Goal: Task Accomplishment & Management: Use online tool/utility

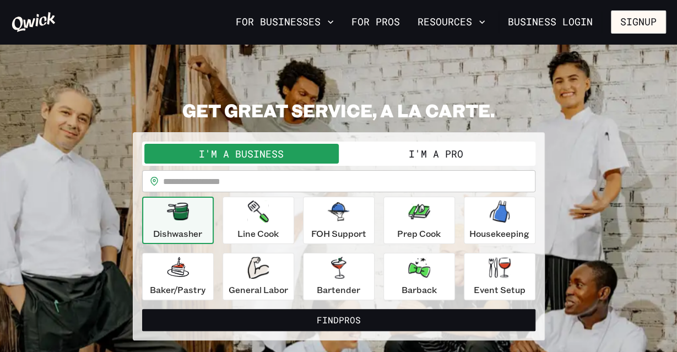
click at [429, 163] on button "I'm a Pro" at bounding box center [436, 154] width 195 height 20
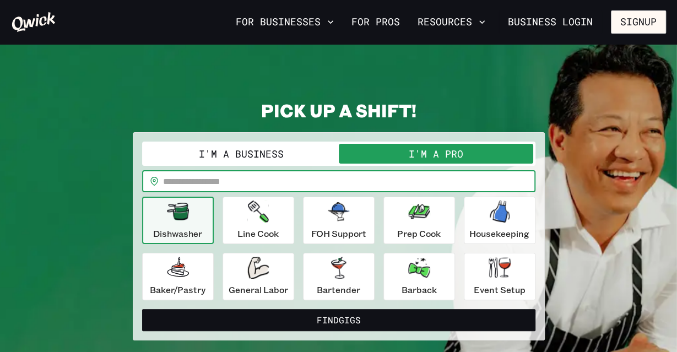
click at [364, 184] on input "text" at bounding box center [349, 181] width 373 height 22
type input "*****"
click at [142, 309] on button "Find Gigs" at bounding box center [338, 320] width 393 height 22
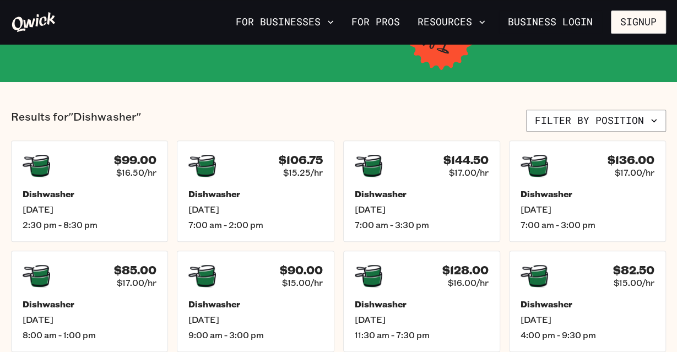
scroll to position [213, 0]
click at [133, 166] on span "$16.50/hr" at bounding box center [138, 172] width 42 height 12
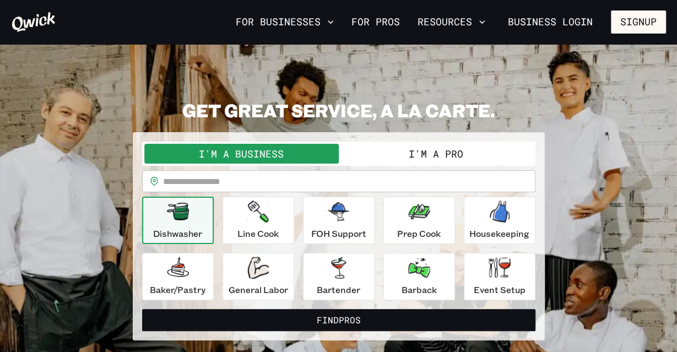
click at [378, 164] on div "I'm a Business I'm a Pro" at bounding box center [338, 154] width 393 height 24
click at [400, 155] on button "I'm a Pro" at bounding box center [436, 154] width 195 height 20
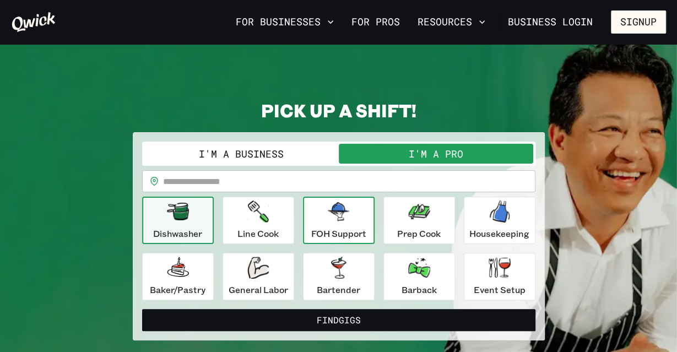
click at [349, 223] on div "FOH Support" at bounding box center [338, 221] width 55 height 40
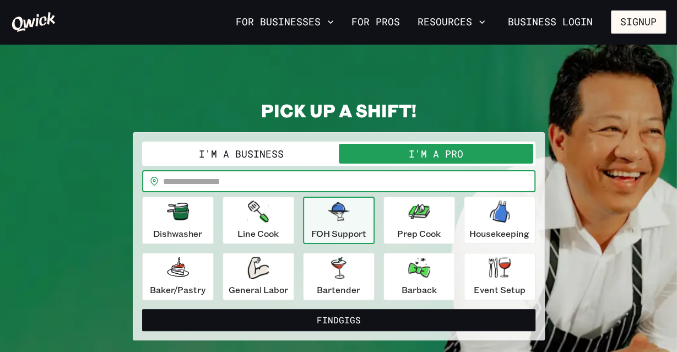
click at [309, 185] on input "text" at bounding box center [349, 181] width 373 height 22
type input "*****"
click at [142, 309] on button "Find Gigs" at bounding box center [338, 320] width 393 height 22
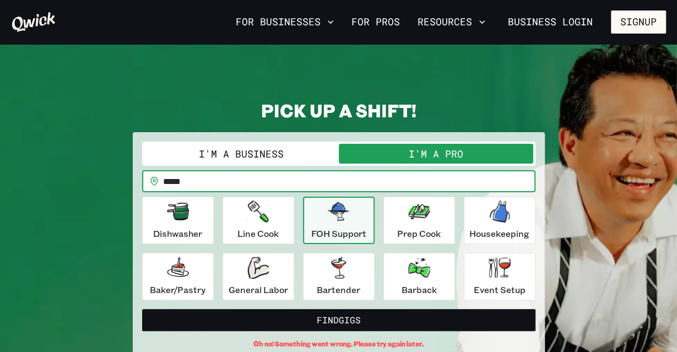
click at [328, 219] on icon "button" at bounding box center [339, 211] width 22 height 19
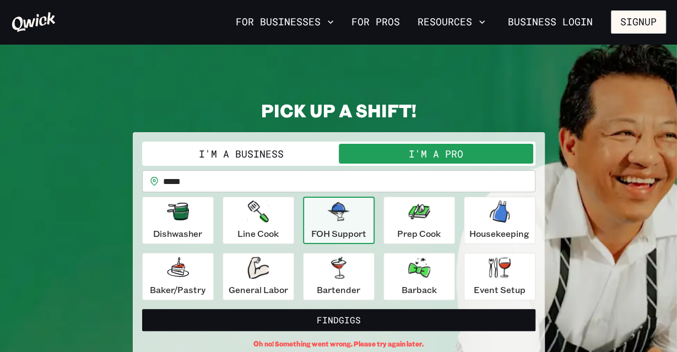
click at [421, 150] on button "I'm a Pro" at bounding box center [436, 154] width 195 height 20
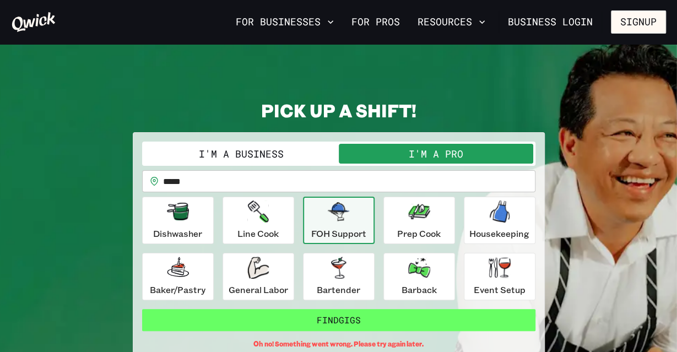
click at [341, 325] on button "Find Gigs" at bounding box center [338, 320] width 393 height 22
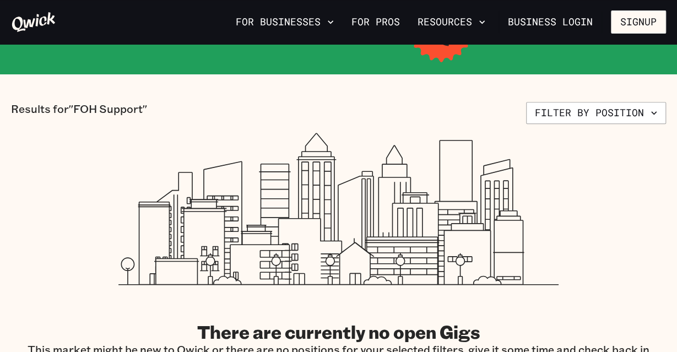
scroll to position [265, 0]
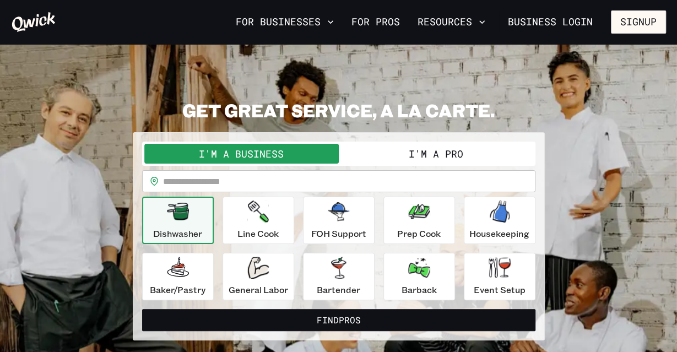
click at [391, 160] on button "I'm a Pro" at bounding box center [436, 154] width 195 height 20
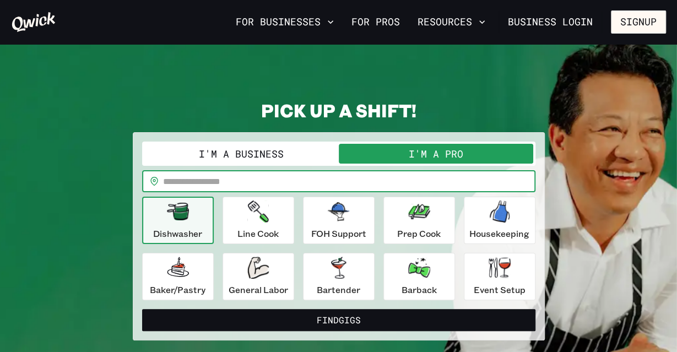
click at [306, 177] on input "text" at bounding box center [349, 181] width 373 height 22
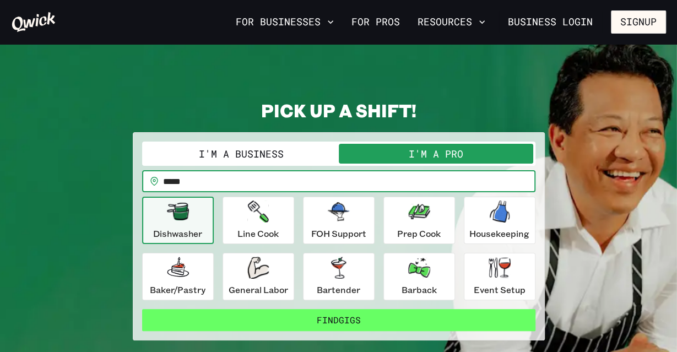
type input "*****"
click at [279, 315] on button "Find Gigs" at bounding box center [338, 320] width 393 height 22
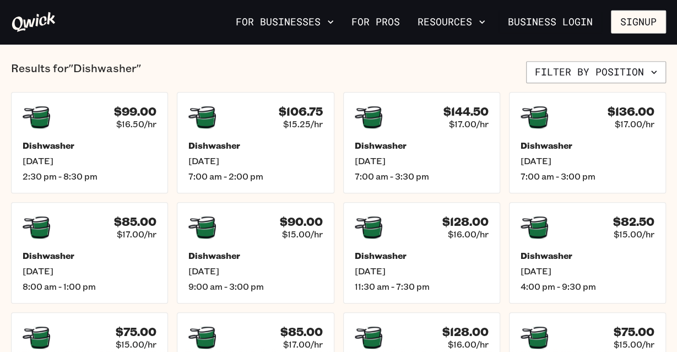
scroll to position [238, 0]
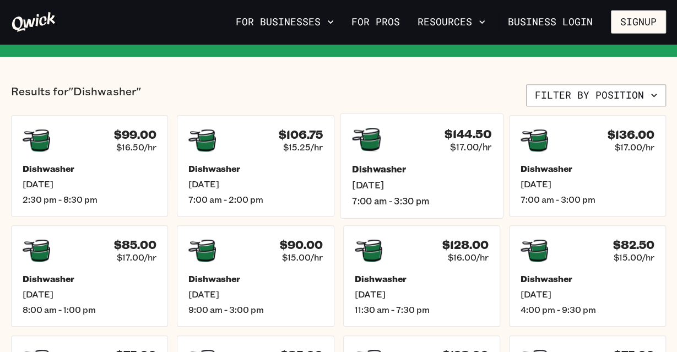
click at [392, 198] on span "7:00 am - 3:30 pm" at bounding box center [421, 201] width 139 height 12
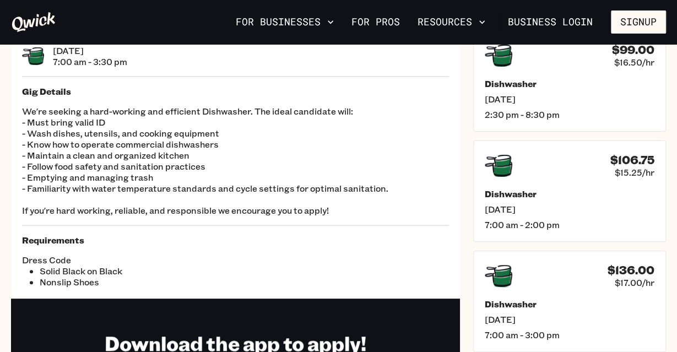
scroll to position [72, 0]
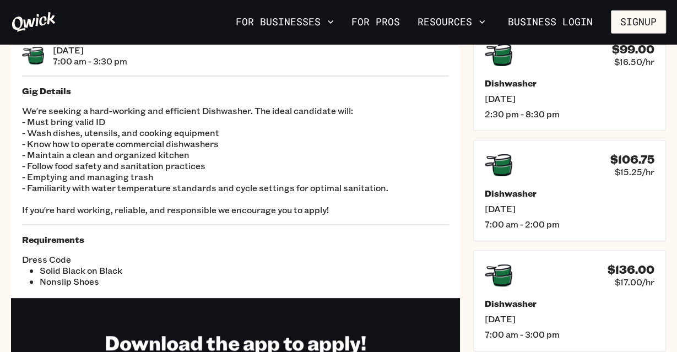
scroll to position [238, 0]
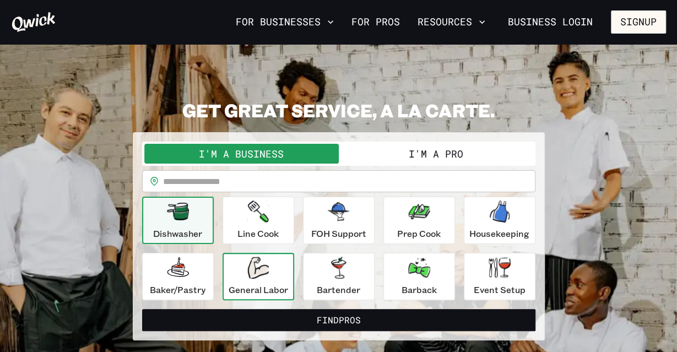
click at [250, 285] on p "General Labor" at bounding box center [259, 289] width 60 height 13
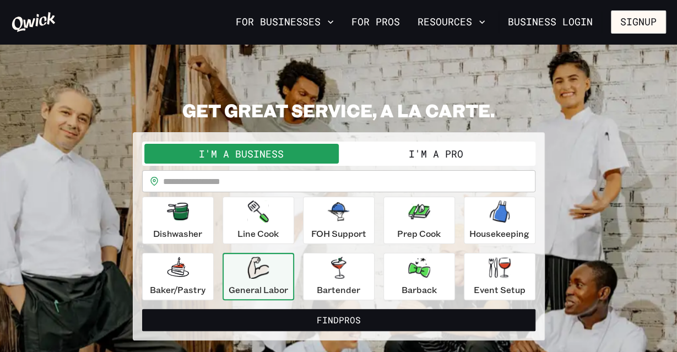
click at [380, 154] on button "I'm a Pro" at bounding box center [436, 154] width 195 height 20
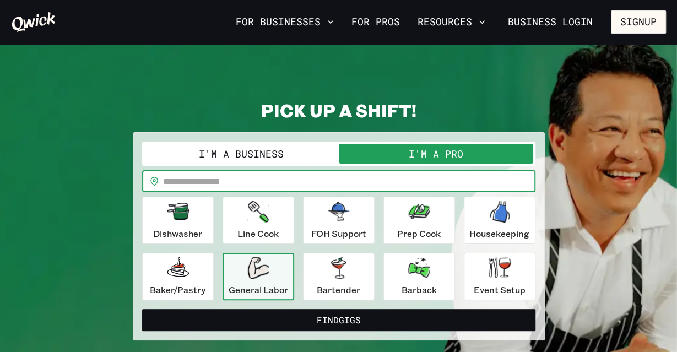
click at [357, 184] on input "text" at bounding box center [349, 181] width 373 height 22
type input "*****"
click at [142, 309] on button "Find Gigs" at bounding box center [338, 320] width 393 height 22
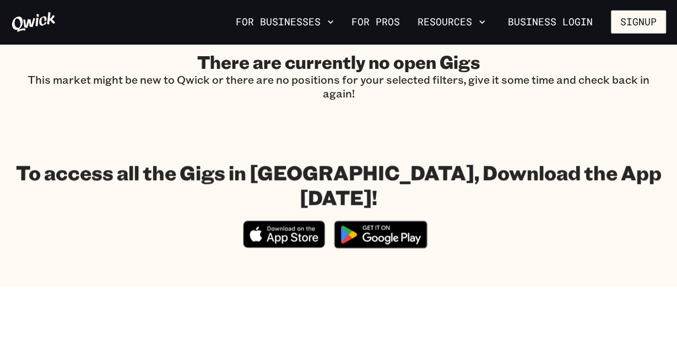
scroll to position [492, 0]
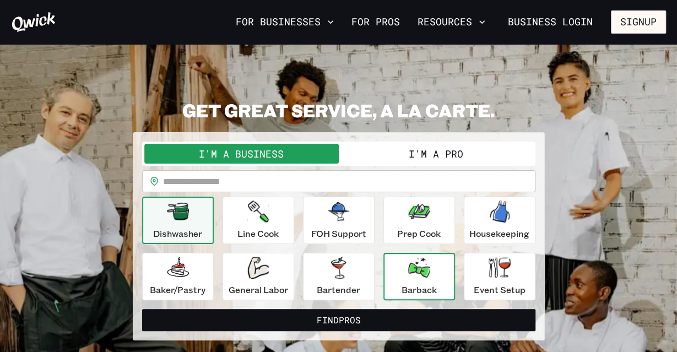
click at [416, 295] on p "Barback" at bounding box center [419, 289] width 35 height 13
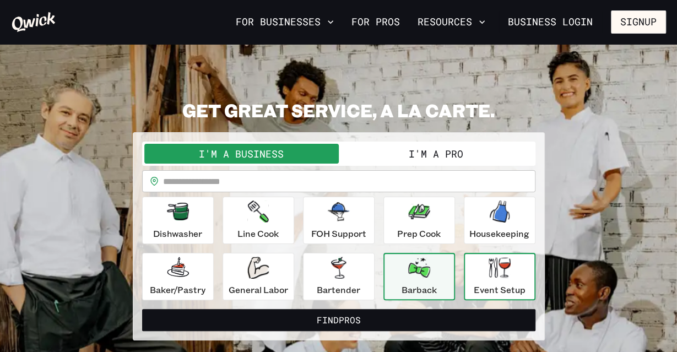
click at [500, 275] on icon "button" at bounding box center [500, 267] width 22 height 20
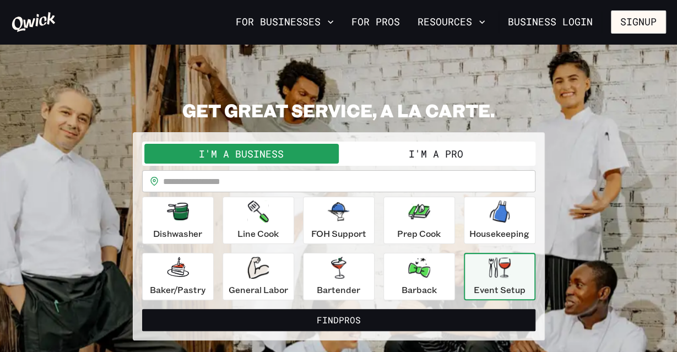
click at [376, 144] on button "I'm a Pro" at bounding box center [436, 154] width 195 height 20
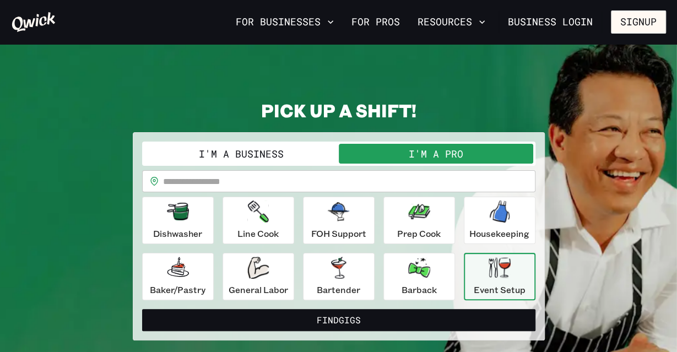
click at [355, 176] on input "text" at bounding box center [349, 181] width 373 height 22
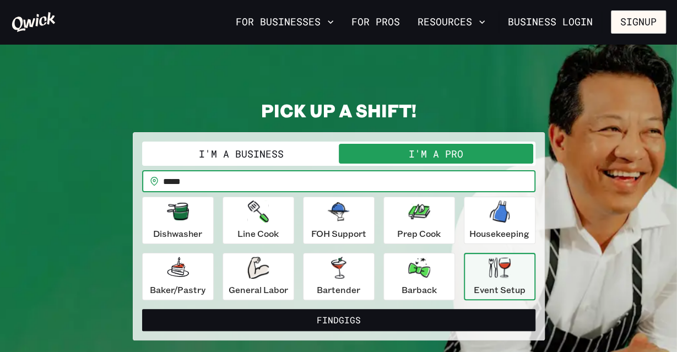
type input "*****"
click at [142, 309] on button "Find Gigs" at bounding box center [338, 320] width 393 height 22
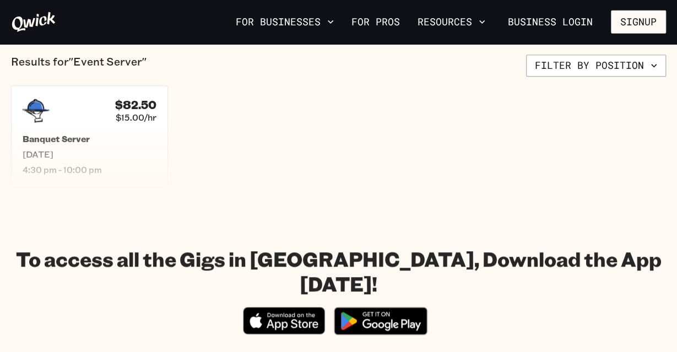
scroll to position [267, 0]
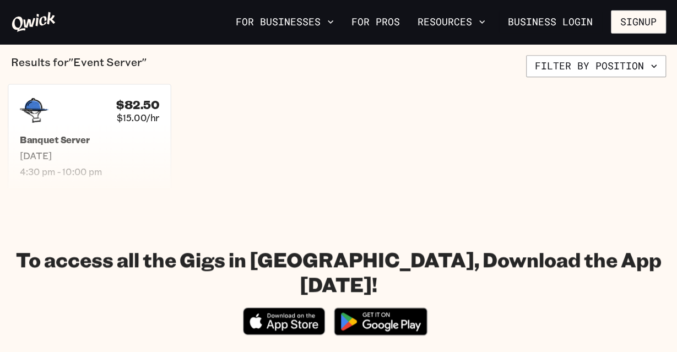
click at [137, 145] on div "Banquet Server Sat, Sep 27 4:30 pm - 10:00 pm" at bounding box center [89, 156] width 139 height 44
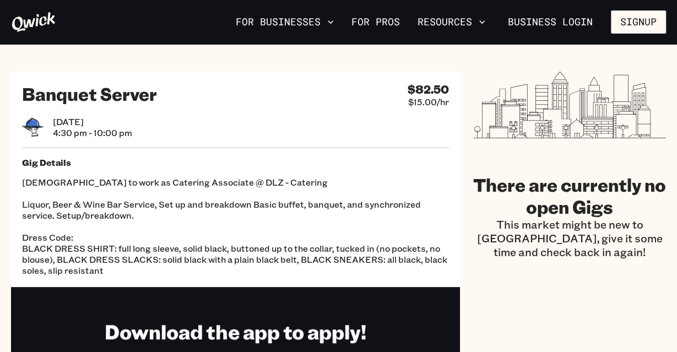
drag, startPoint x: 60, startPoint y: 20, endPoint x: 47, endPoint y: 19, distance: 12.2
click at [47, 19] on div at bounding box center [121, 22] width 220 height 22
click at [47, 19] on icon at bounding box center [33, 22] width 45 height 22
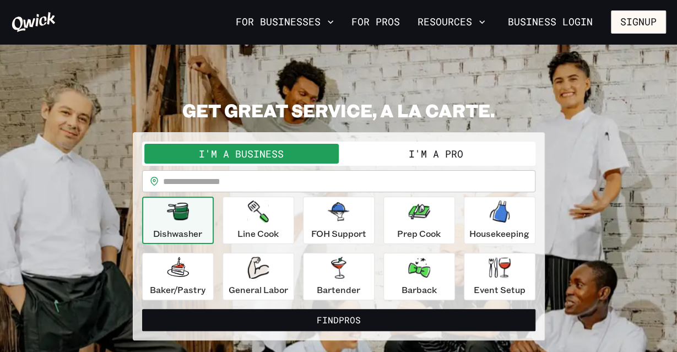
click at [47, 19] on icon at bounding box center [33, 22] width 45 height 22
click at [47, 27] on icon at bounding box center [33, 22] width 45 height 22
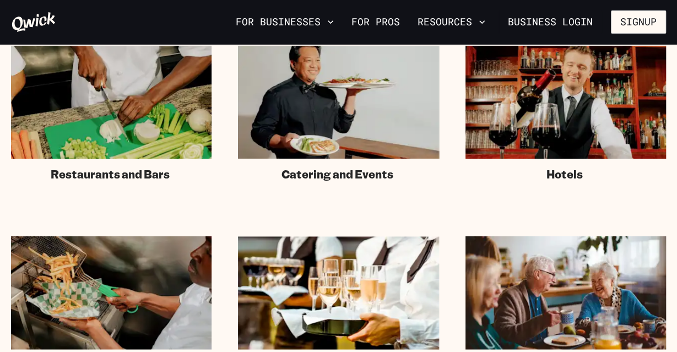
scroll to position [732, 0]
